Goal: Check status: Check status

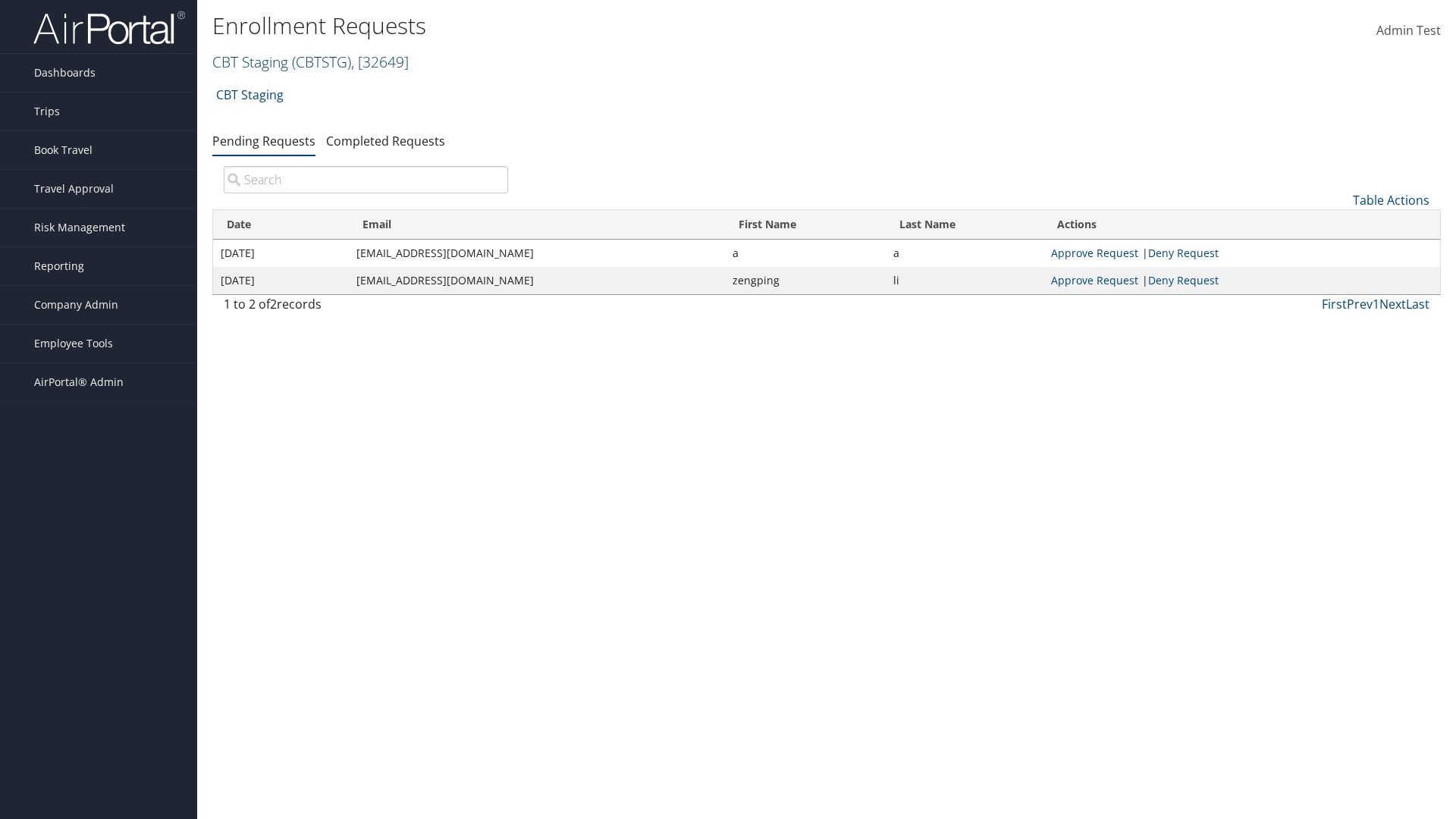
click at [251, 61] on link "CBT Staging ( CBTSTG ) , [ 32649 ]" at bounding box center [310, 61] width 196 height 21
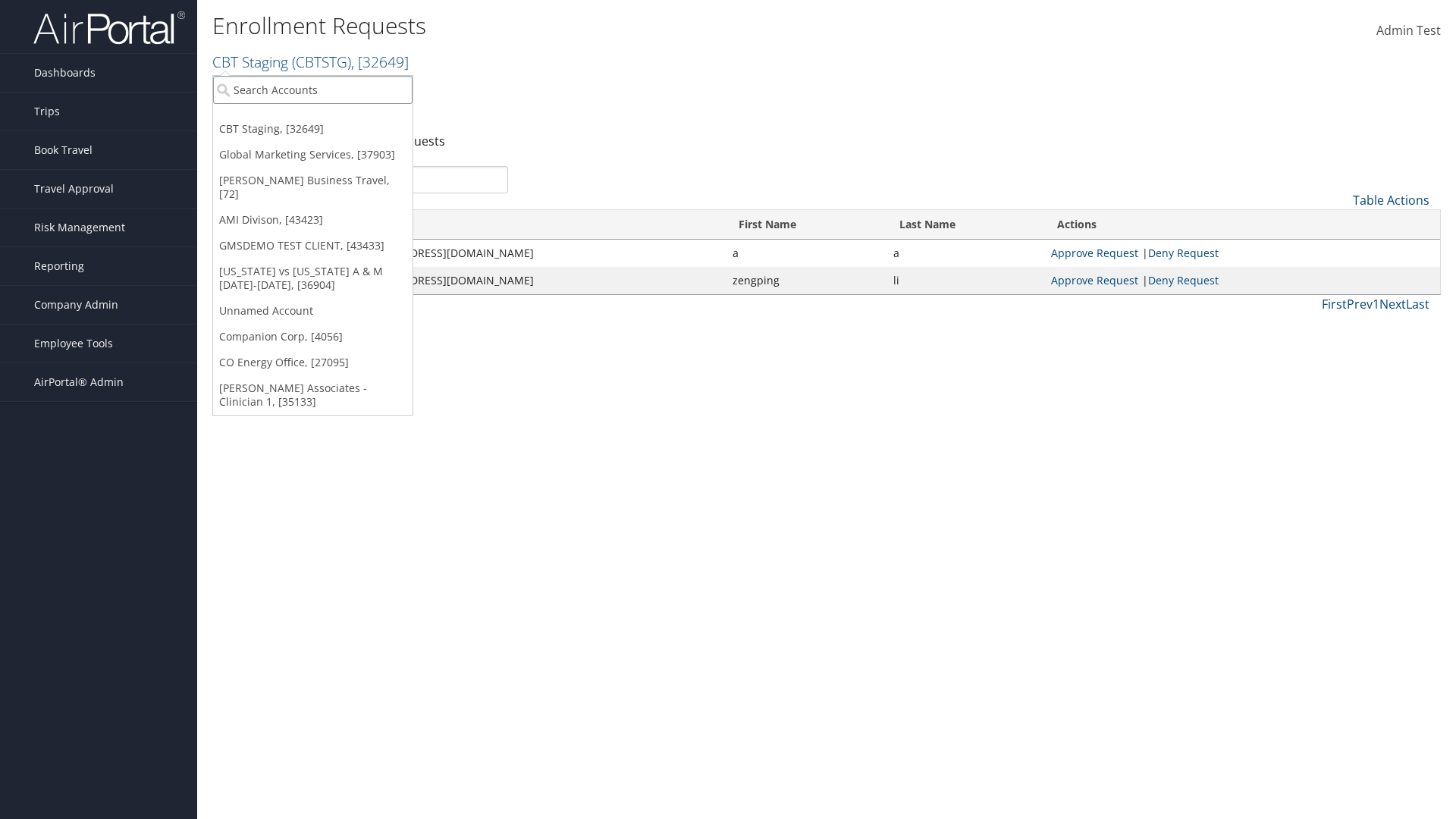
click at [313, 90] on input "search" at bounding box center [313, 90] width 199 height 28
type input "GMSDEMO Test"
click at [354, 117] on div "GMSDEMO TEST CLIENT (GMSDEMOCHILDR), [43433]" at bounding box center [354, 117] width 300 height 14
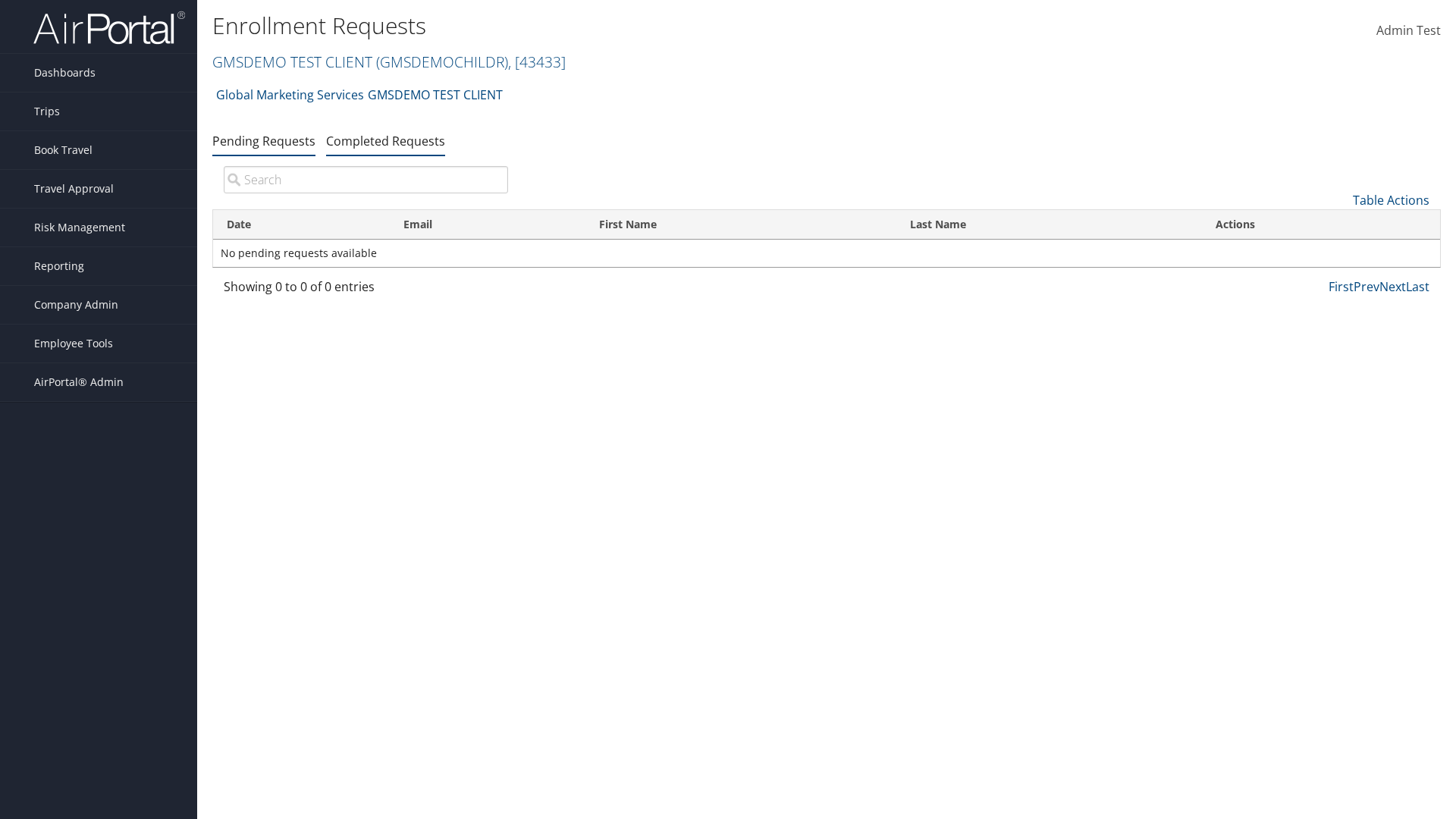
click at [385, 140] on link "Completed Requests" at bounding box center [385, 141] width 119 height 17
